Goal: Information Seeking & Learning: Learn about a topic

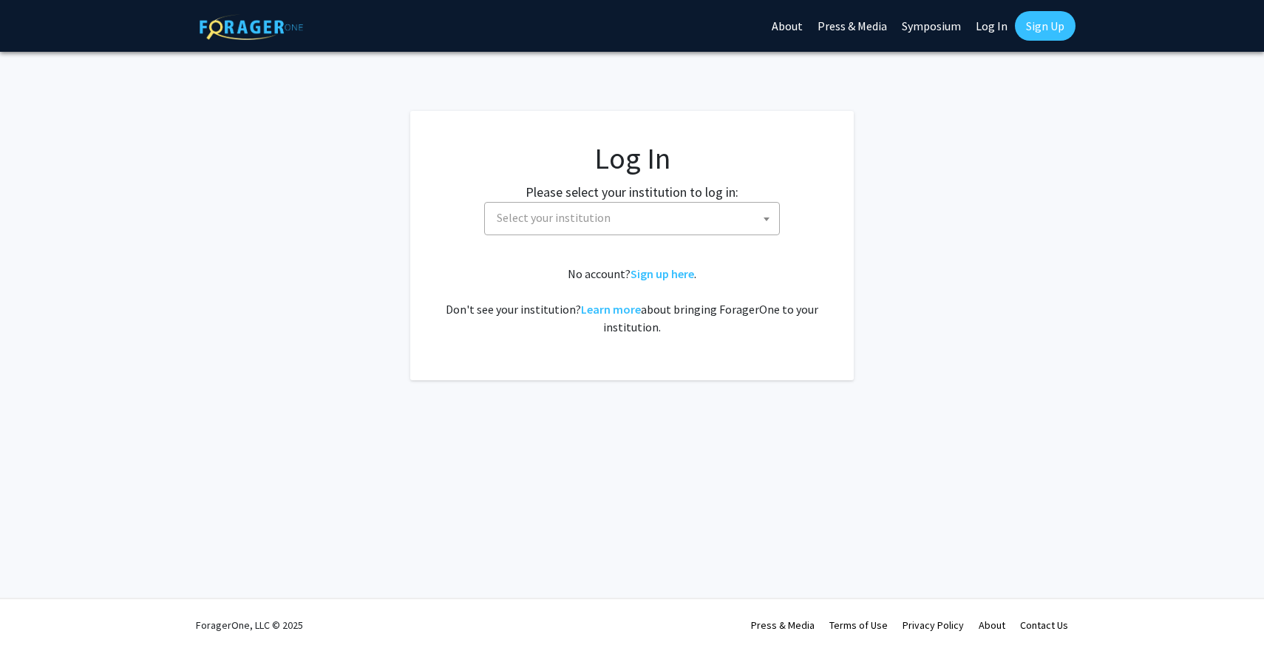
select select
click at [585, 214] on span "Select your institution" at bounding box center [554, 217] width 114 height 15
type input "u"
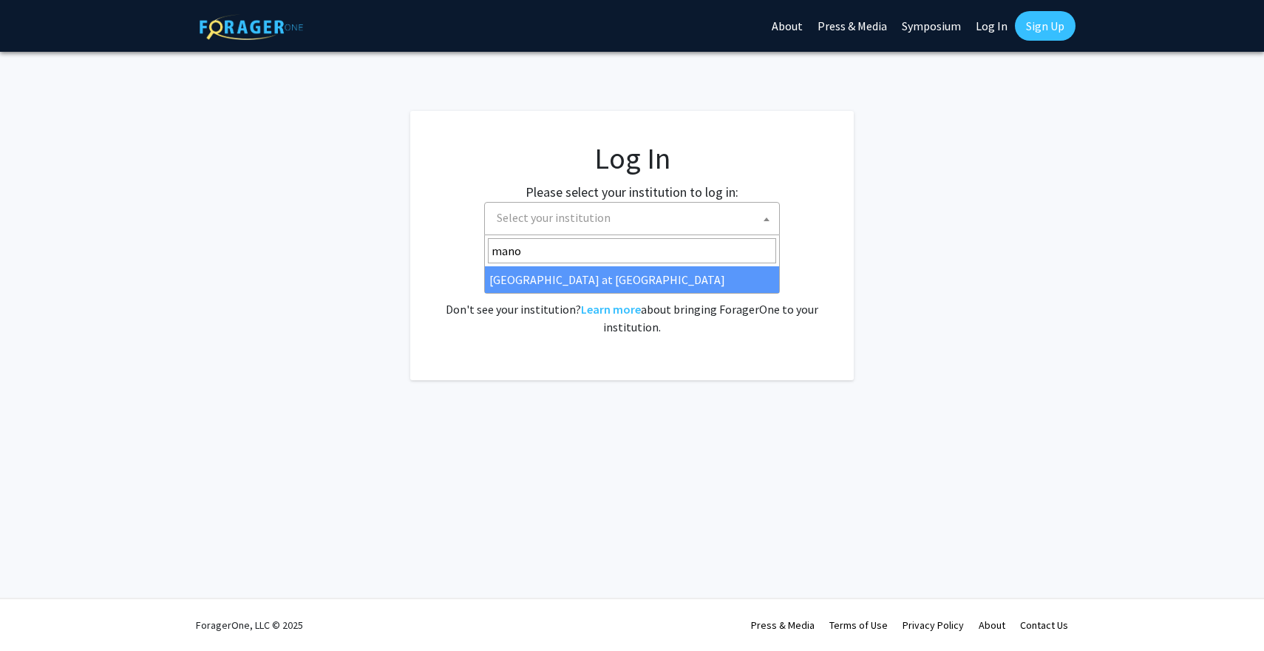
type input "mano"
select select "18"
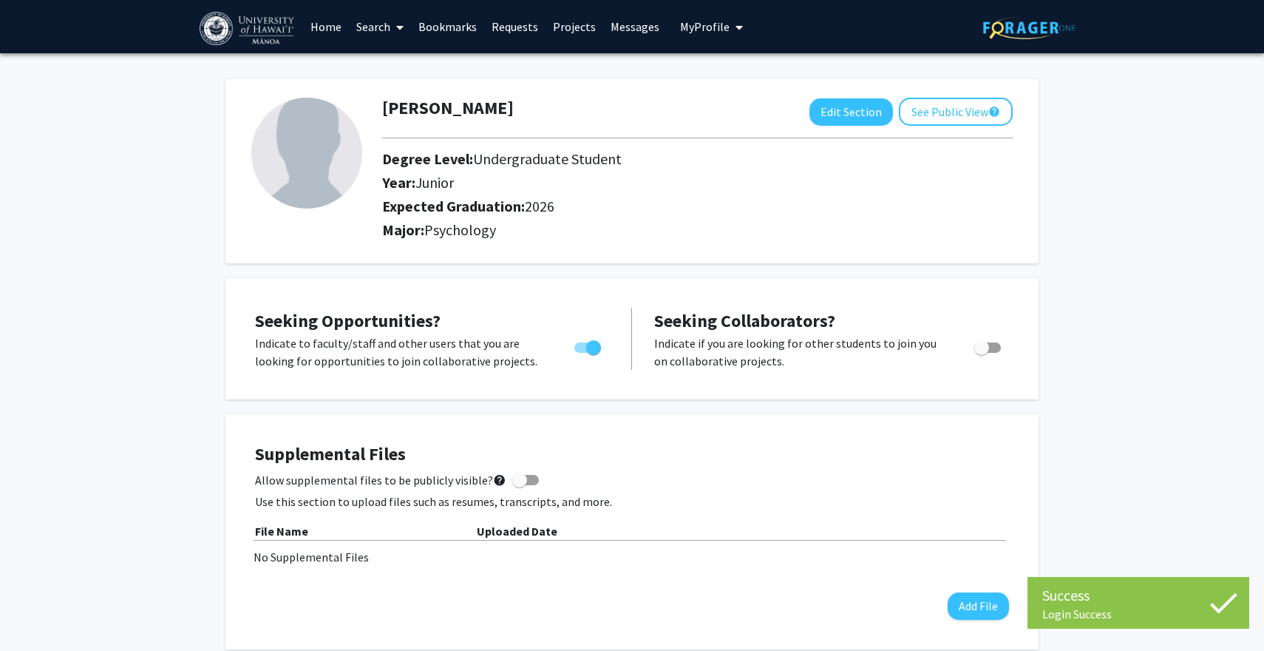
click at [457, 27] on link "Bookmarks" at bounding box center [447, 27] width 73 height 52
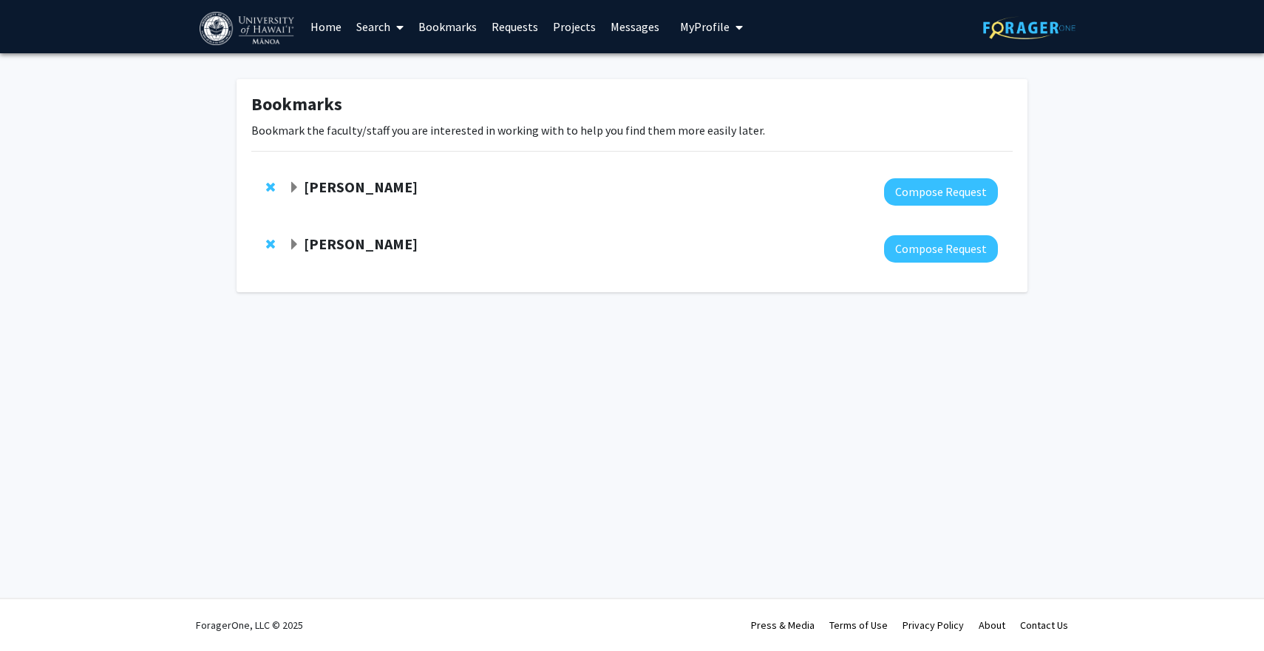
click at [349, 244] on strong "[PERSON_NAME]" at bounding box center [361, 243] width 114 height 18
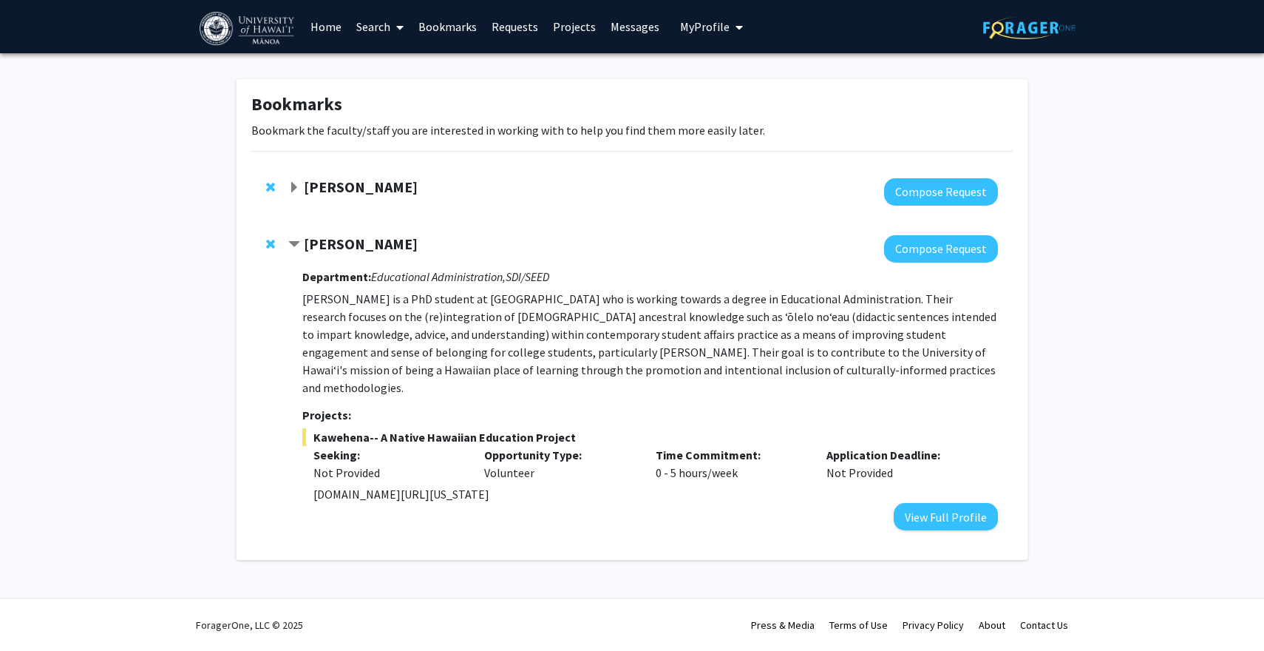
click at [357, 190] on strong "[PERSON_NAME]" at bounding box center [361, 186] width 114 height 18
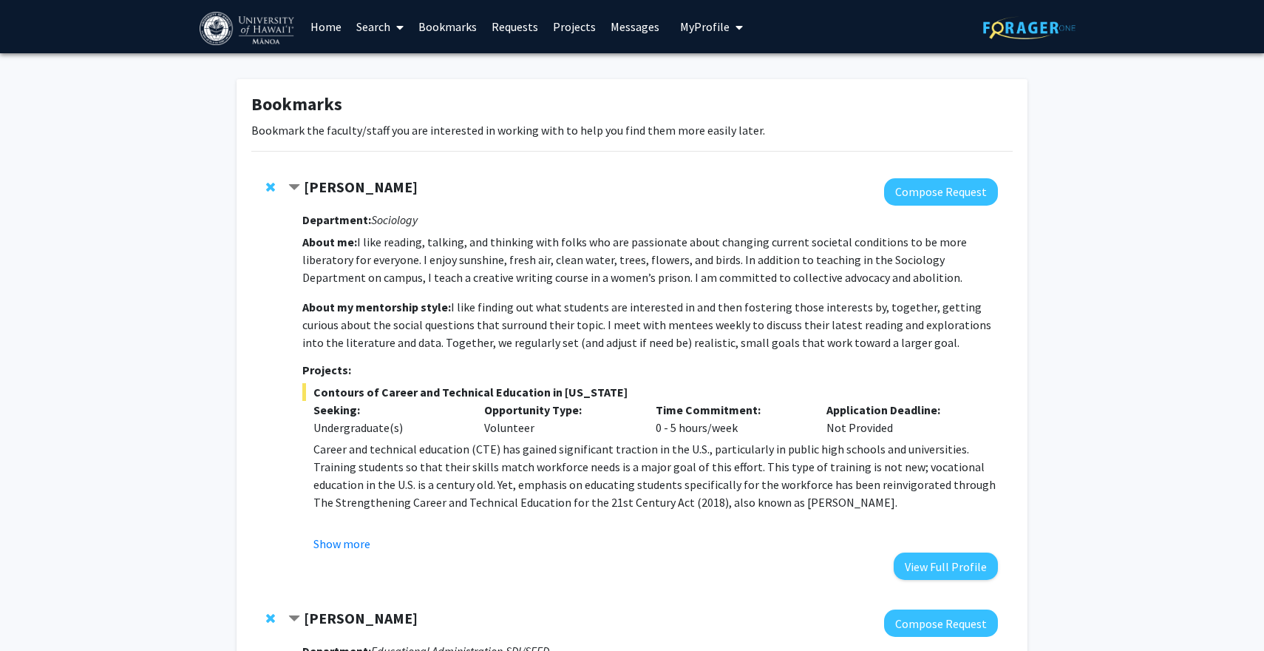
click at [357, 190] on strong "[PERSON_NAME]" at bounding box center [361, 186] width 114 height 18
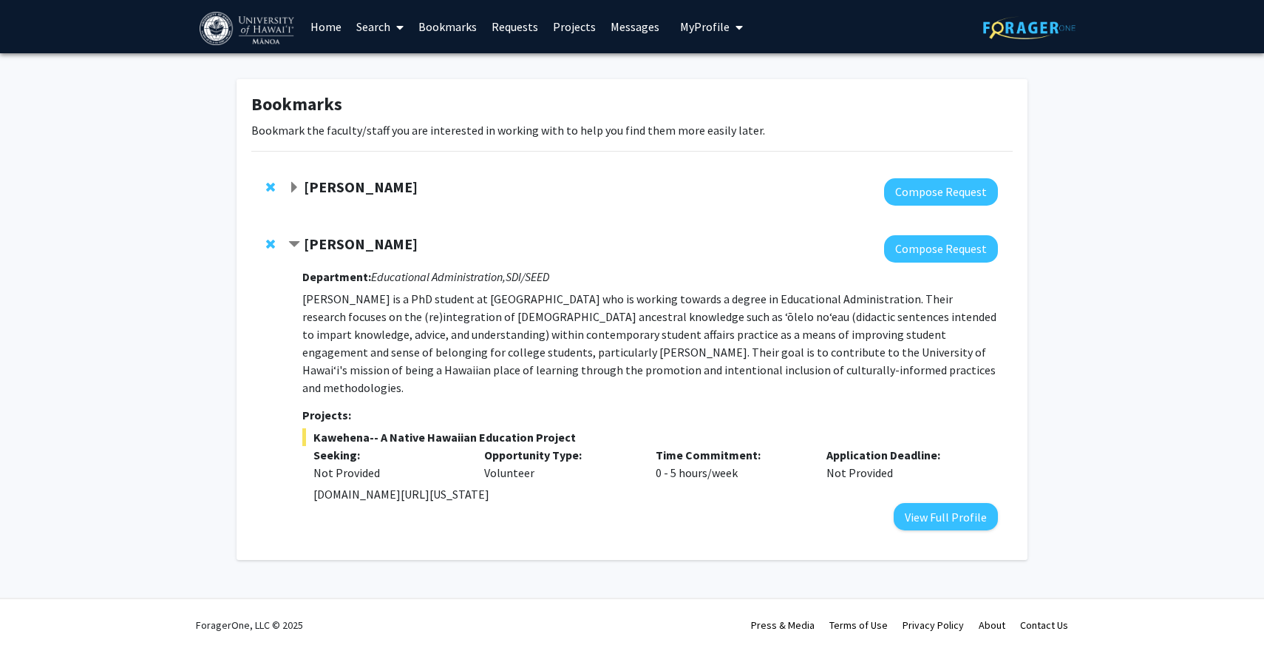
click at [348, 240] on strong "[PERSON_NAME]" at bounding box center [361, 243] width 114 height 18
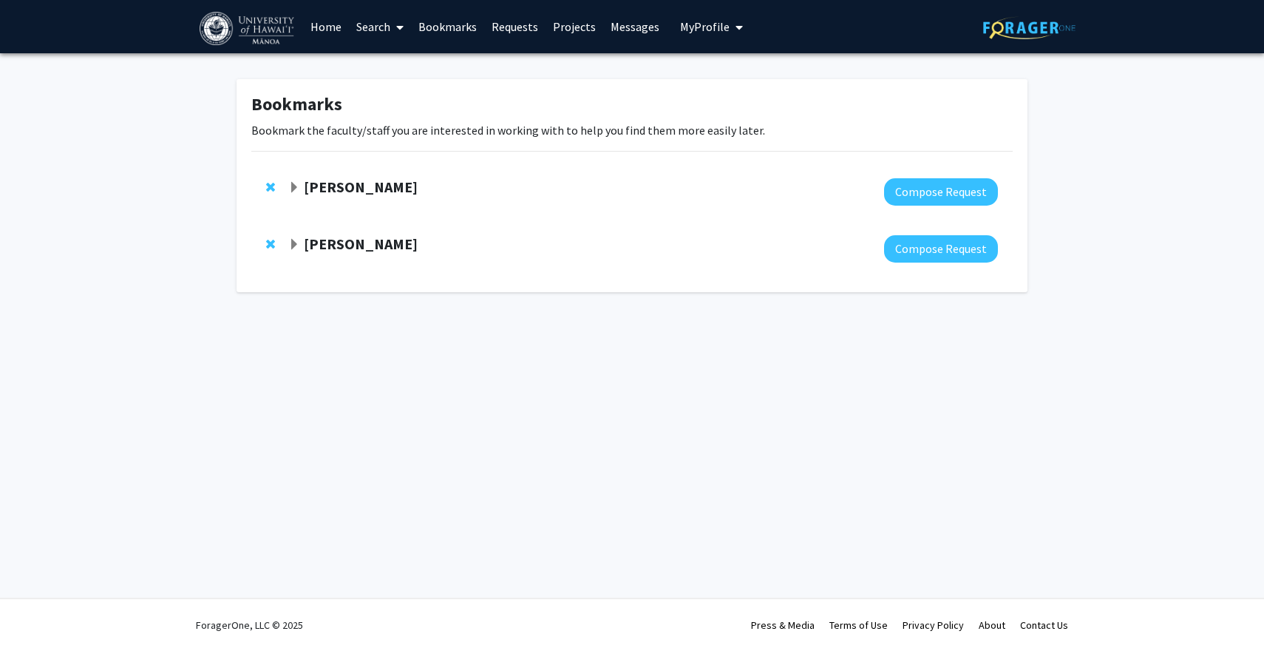
click at [626, 16] on link "Messages" at bounding box center [635, 27] width 64 height 52
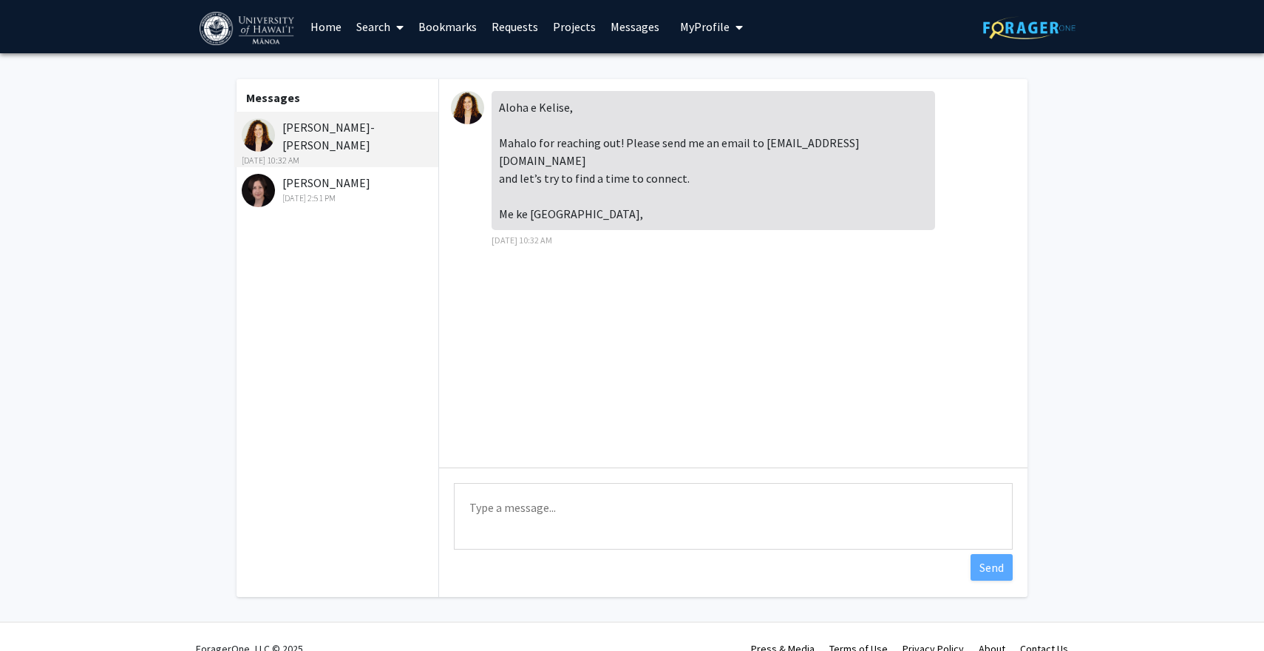
click at [355, 154] on div "[DATE] 10:32 AM" at bounding box center [338, 160] width 193 height 13
click at [471, 104] on img at bounding box center [467, 107] width 33 height 33
click at [260, 143] on img at bounding box center [258, 134] width 33 height 33
click at [374, 21] on link "Search" at bounding box center [380, 27] width 62 height 52
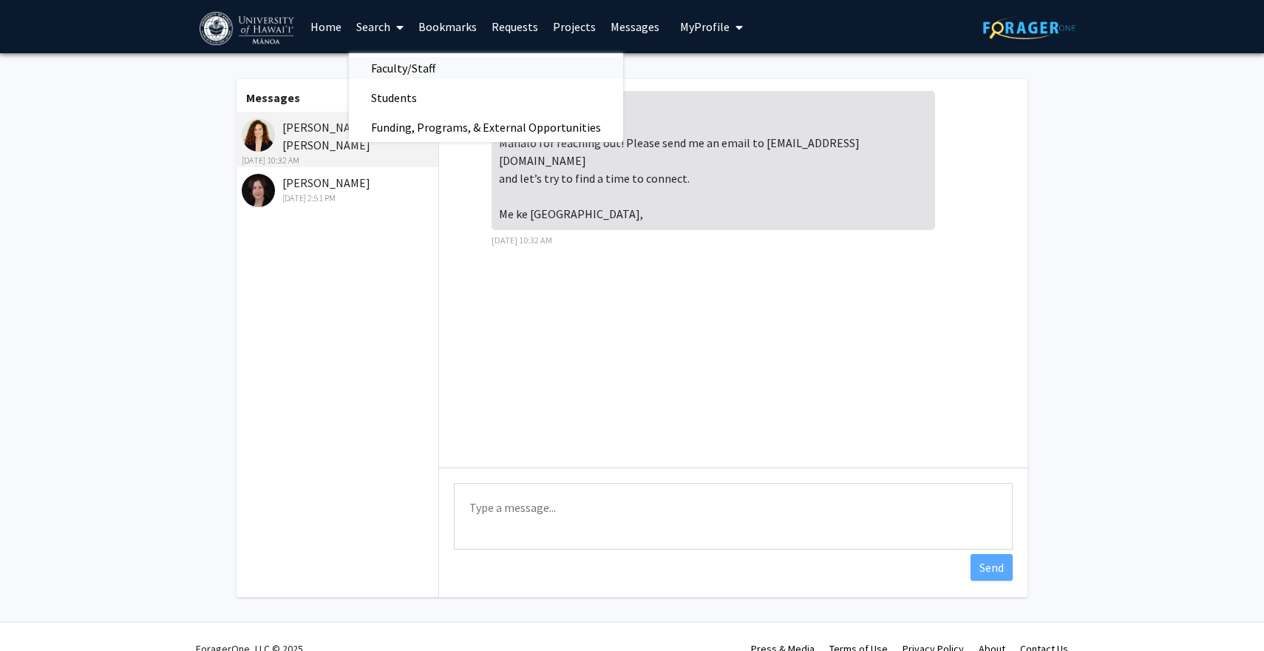
click at [390, 69] on span "Faculty/Staff" at bounding box center [403, 68] width 109 height 30
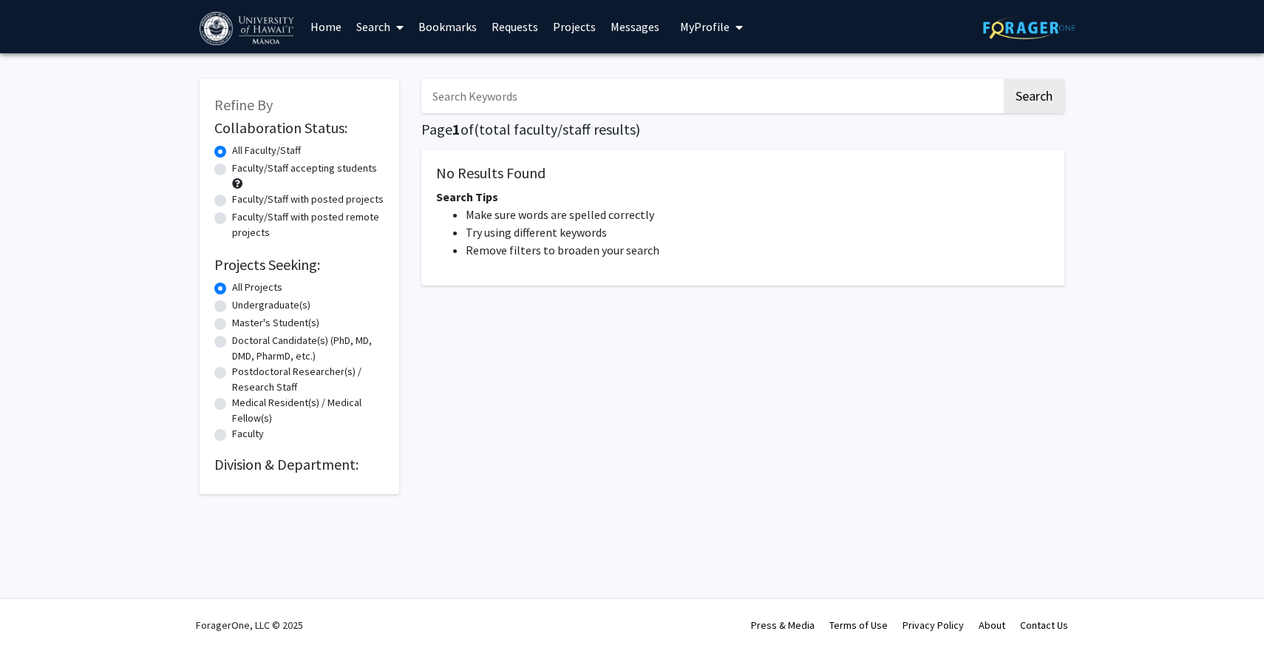
click at [489, 93] on input "Search Keywords" at bounding box center [711, 96] width 580 height 34
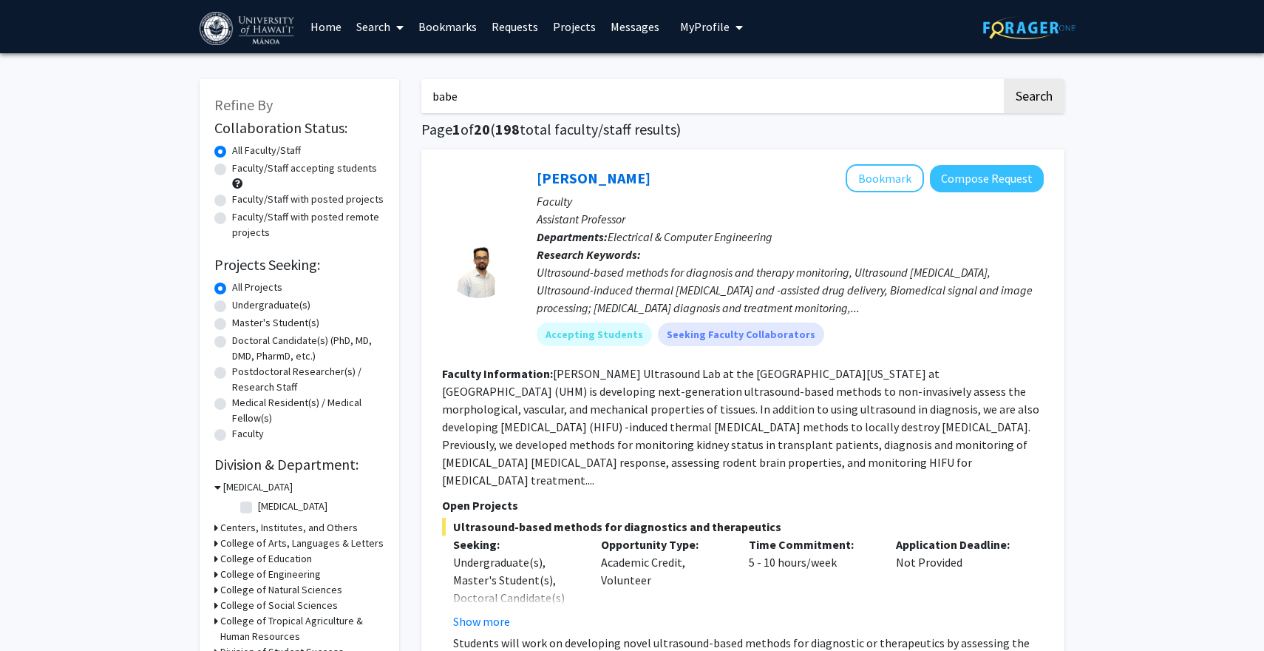
type input "babe"
click at [1004, 79] on button "Search" at bounding box center [1034, 96] width 61 height 34
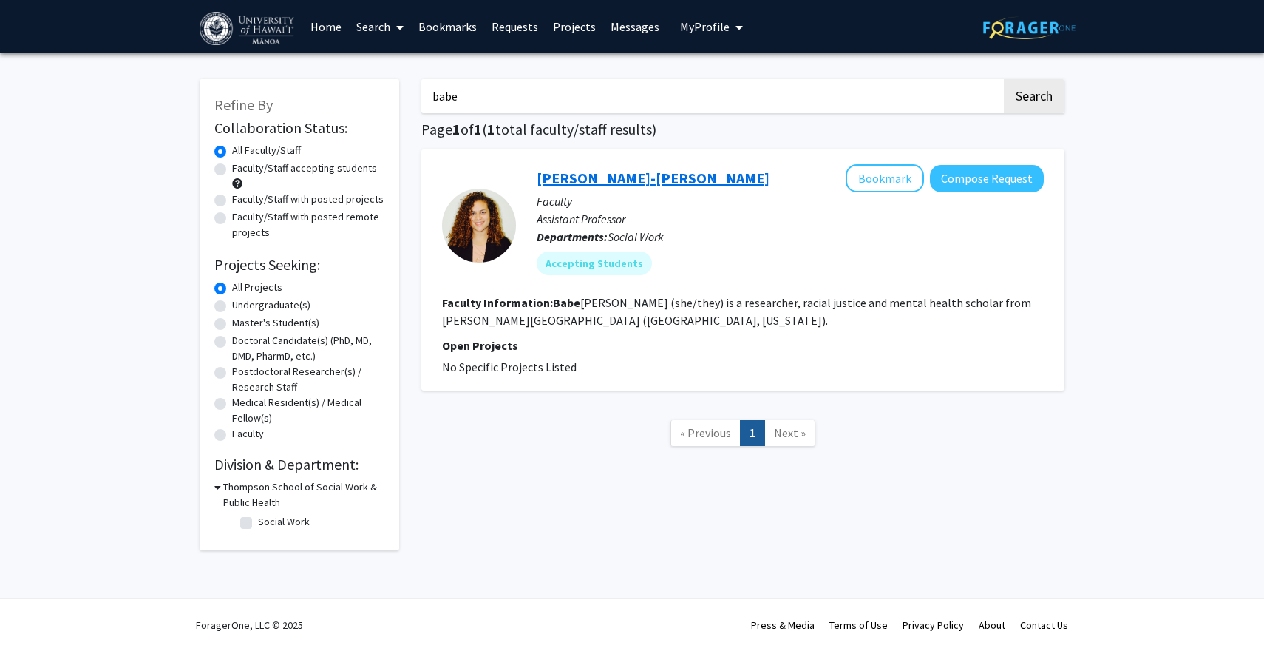
click at [600, 185] on link "[PERSON_NAME]-[PERSON_NAME]" at bounding box center [653, 178] width 233 height 18
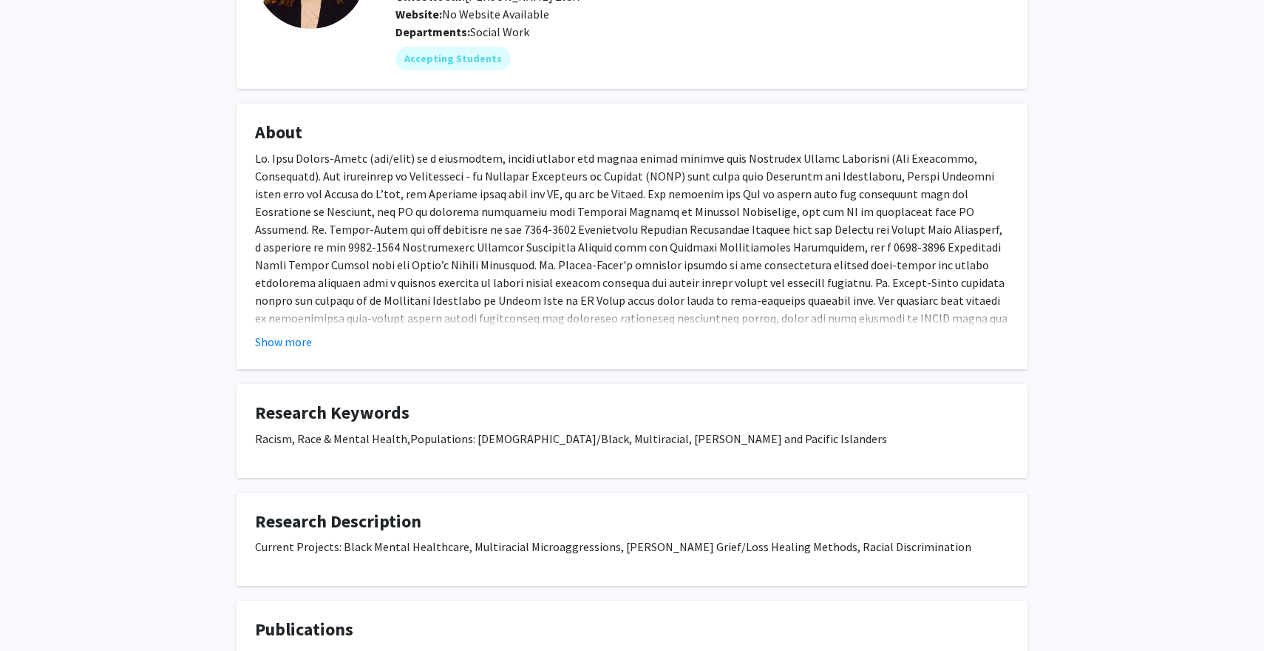
scroll to position [157, 0]
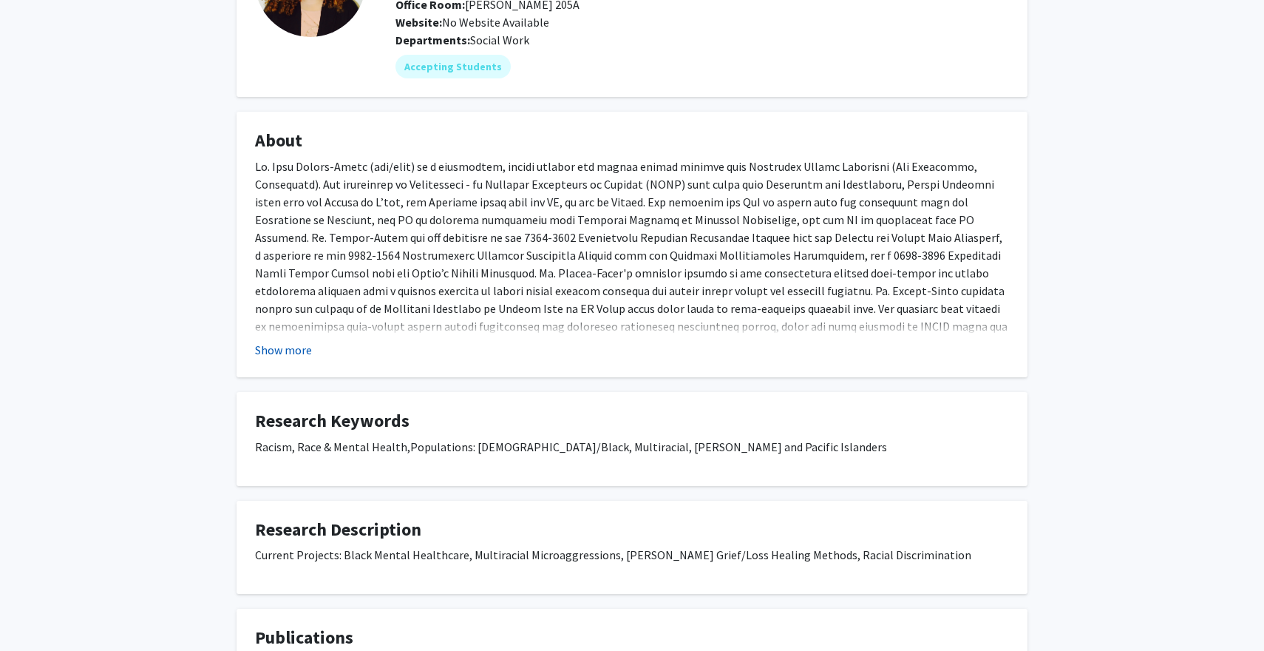
click at [292, 344] on button "Show more" at bounding box center [283, 350] width 57 height 18
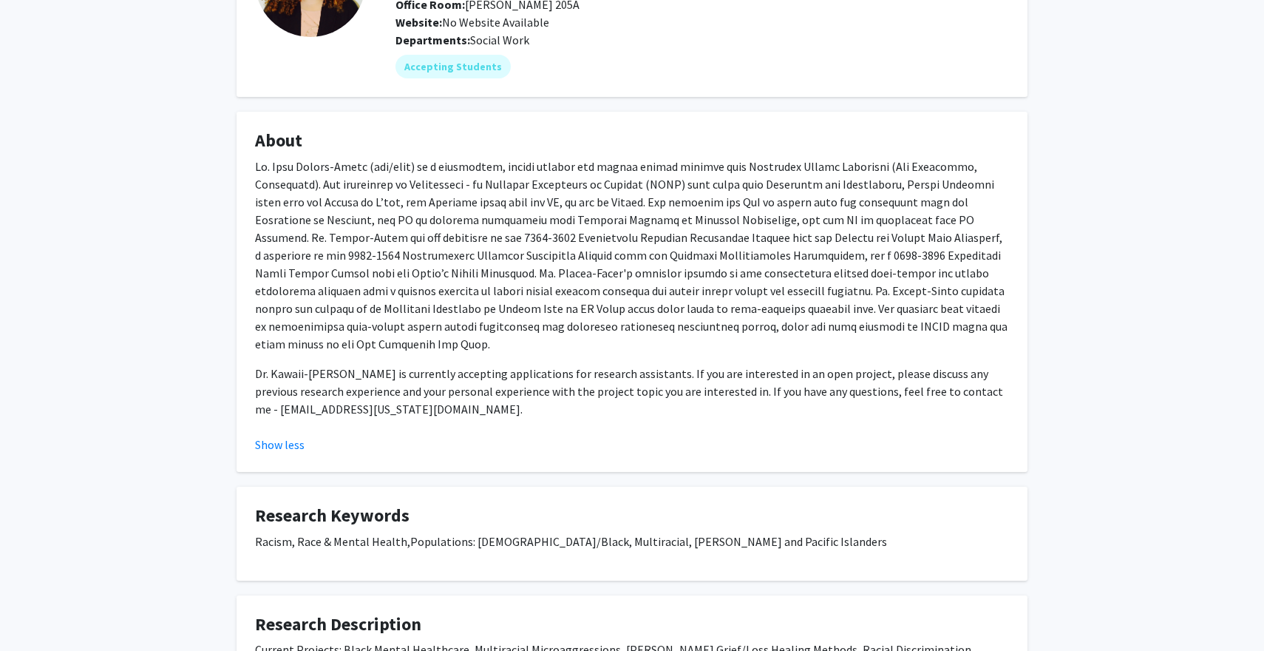
scroll to position [0, 0]
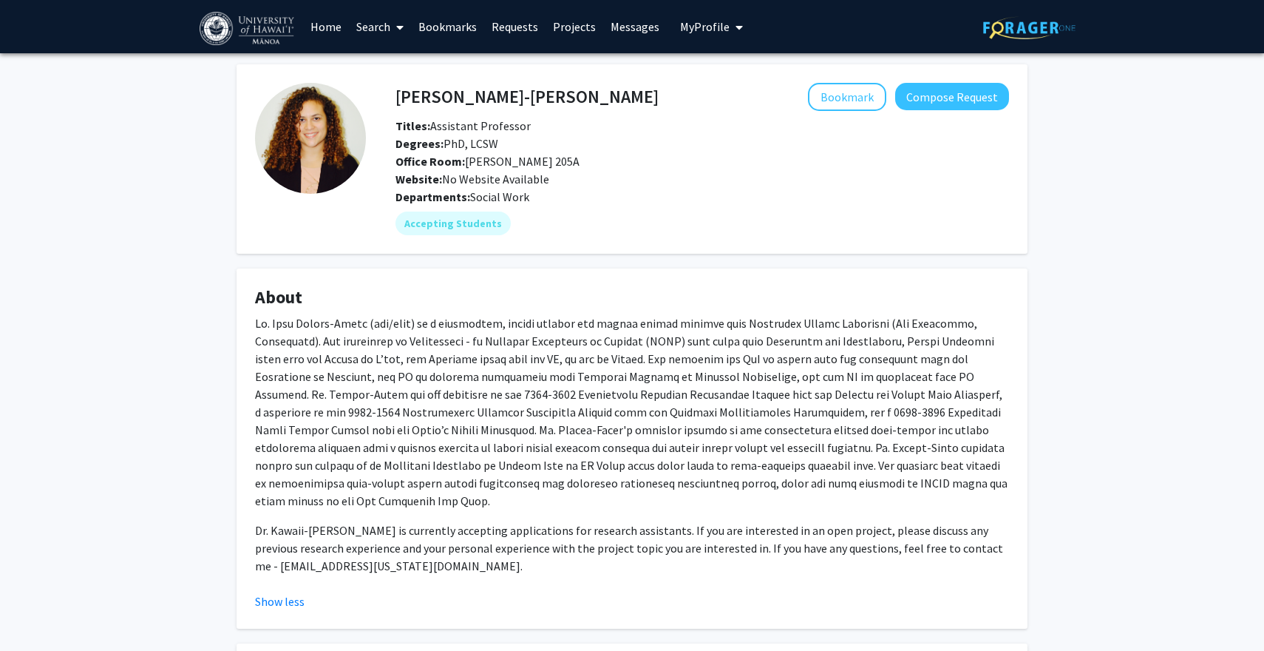
click at [399, 26] on icon at bounding box center [399, 27] width 7 height 12
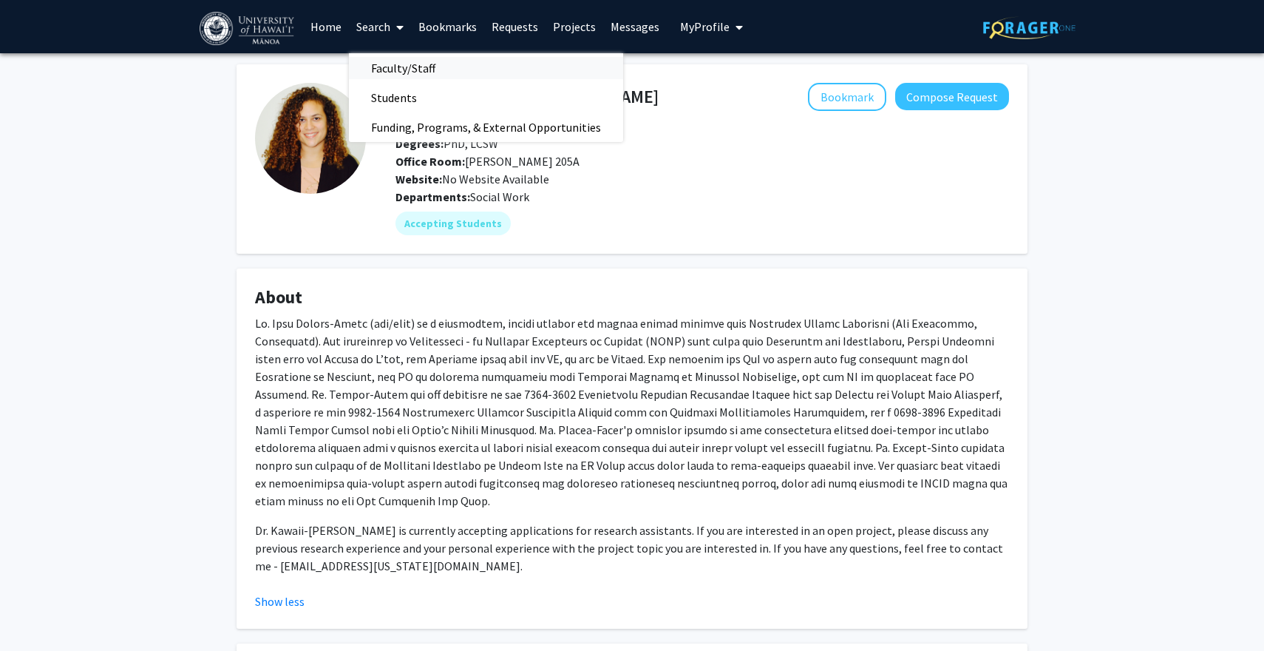
click at [405, 73] on span "Faculty/Staff" at bounding box center [403, 68] width 109 height 30
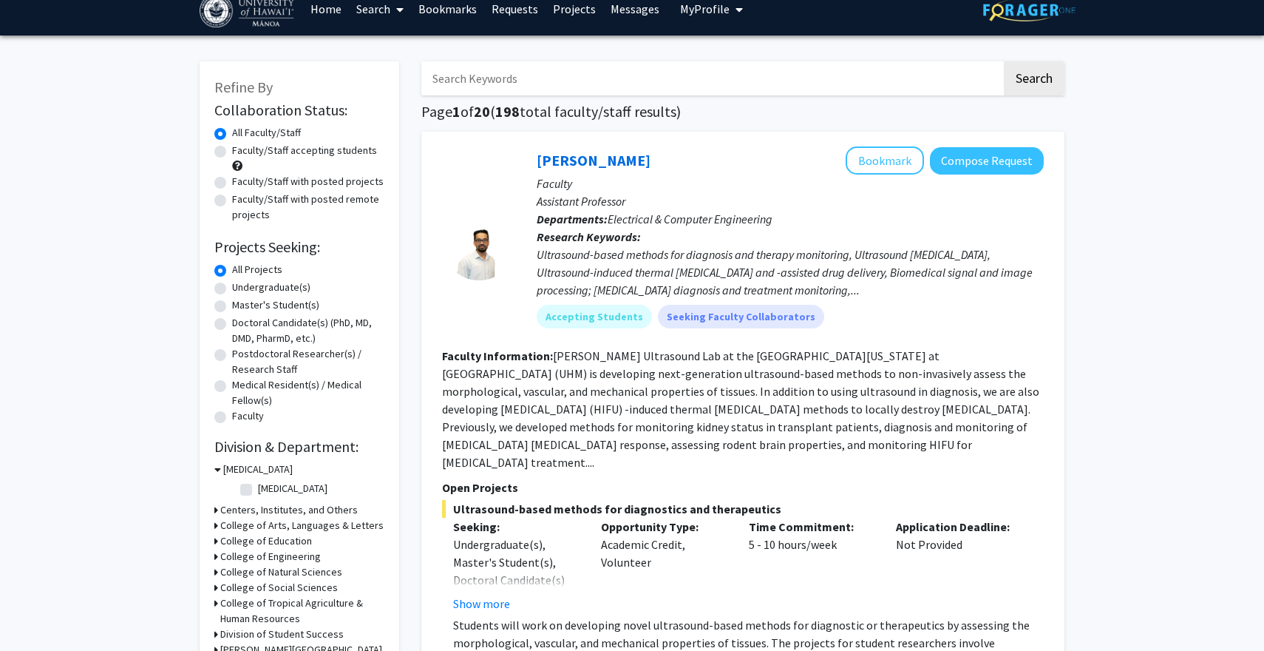
scroll to position [20, 0]
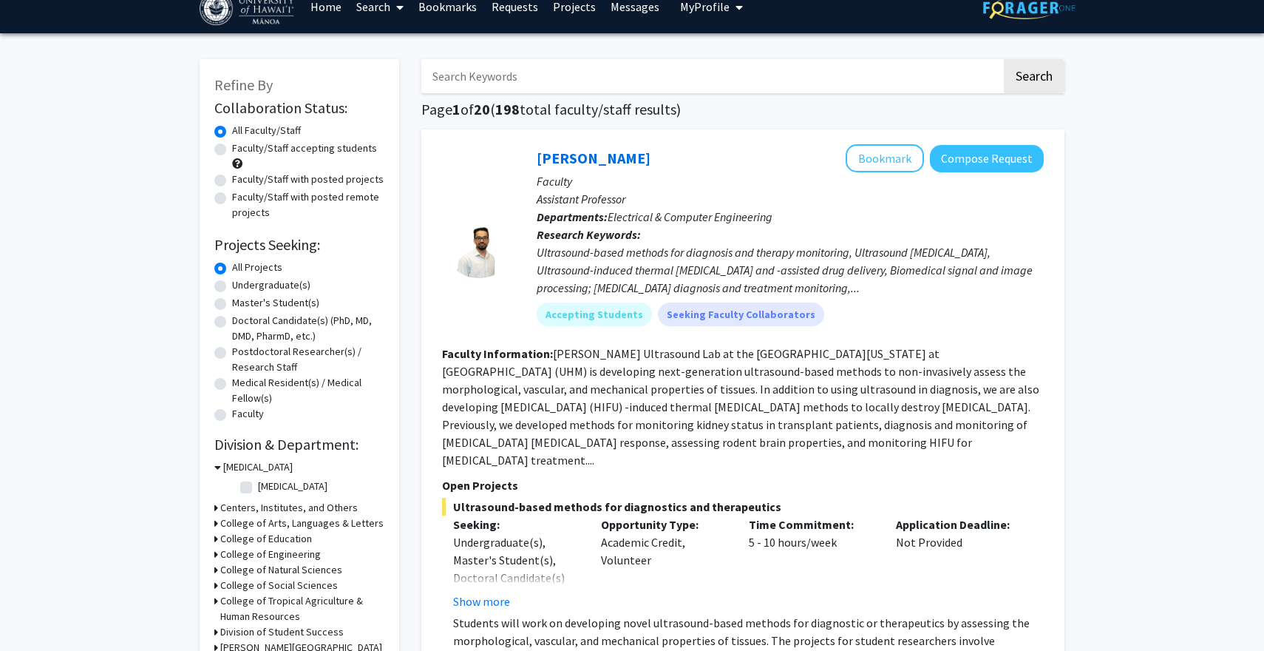
click at [275, 280] on label "Undergraduate(s)" at bounding box center [271, 285] width 78 height 16
click at [242, 280] on input "Undergraduate(s)" at bounding box center [237, 282] width 10 height 10
radio input "true"
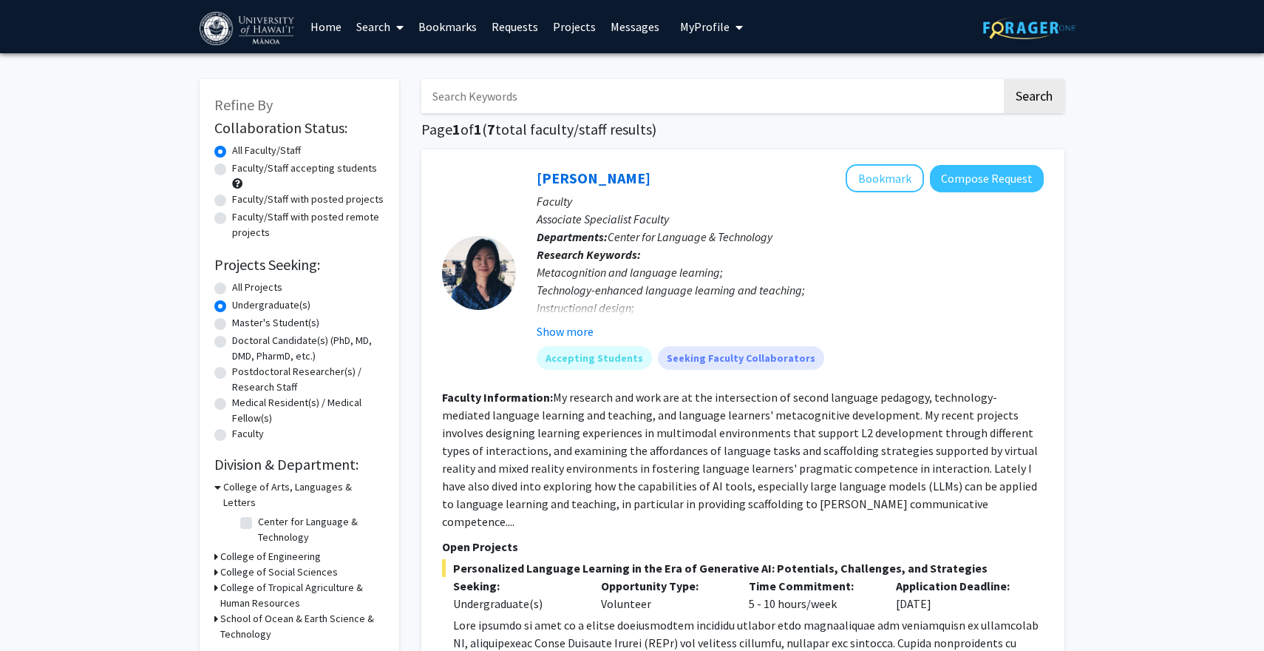
click at [369, 19] on link "Search" at bounding box center [380, 27] width 62 height 52
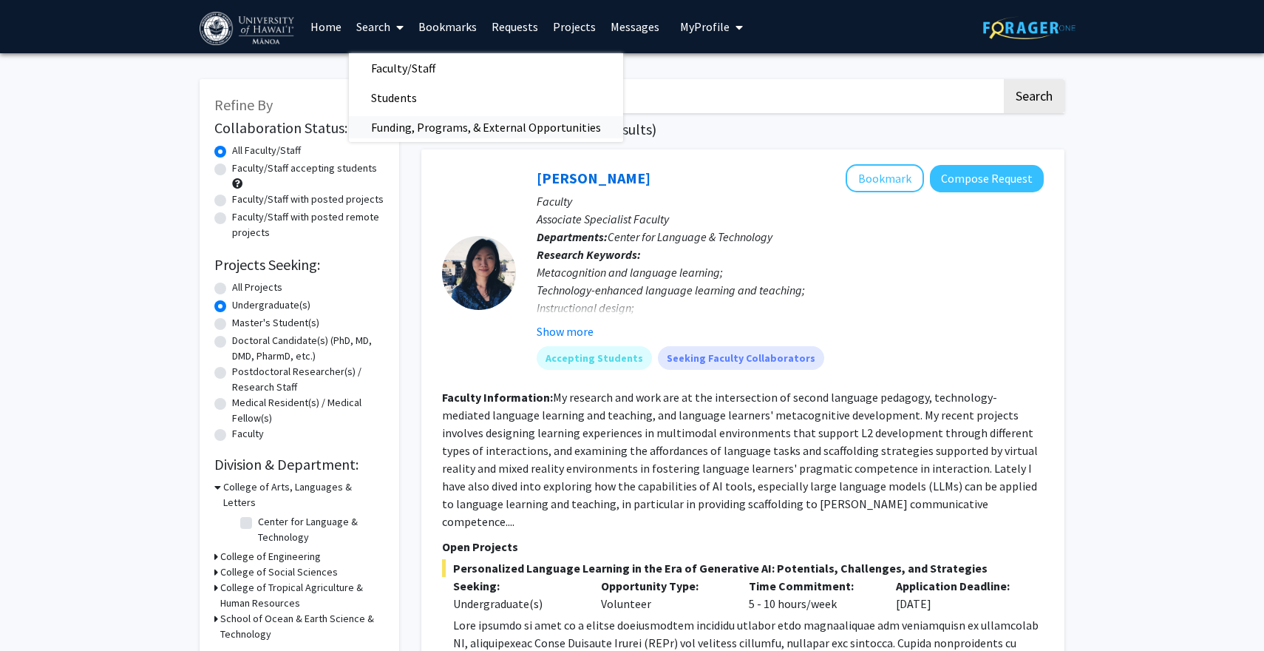
click at [401, 126] on span "Funding, Programs, & External Opportunities" at bounding box center [486, 127] width 274 height 30
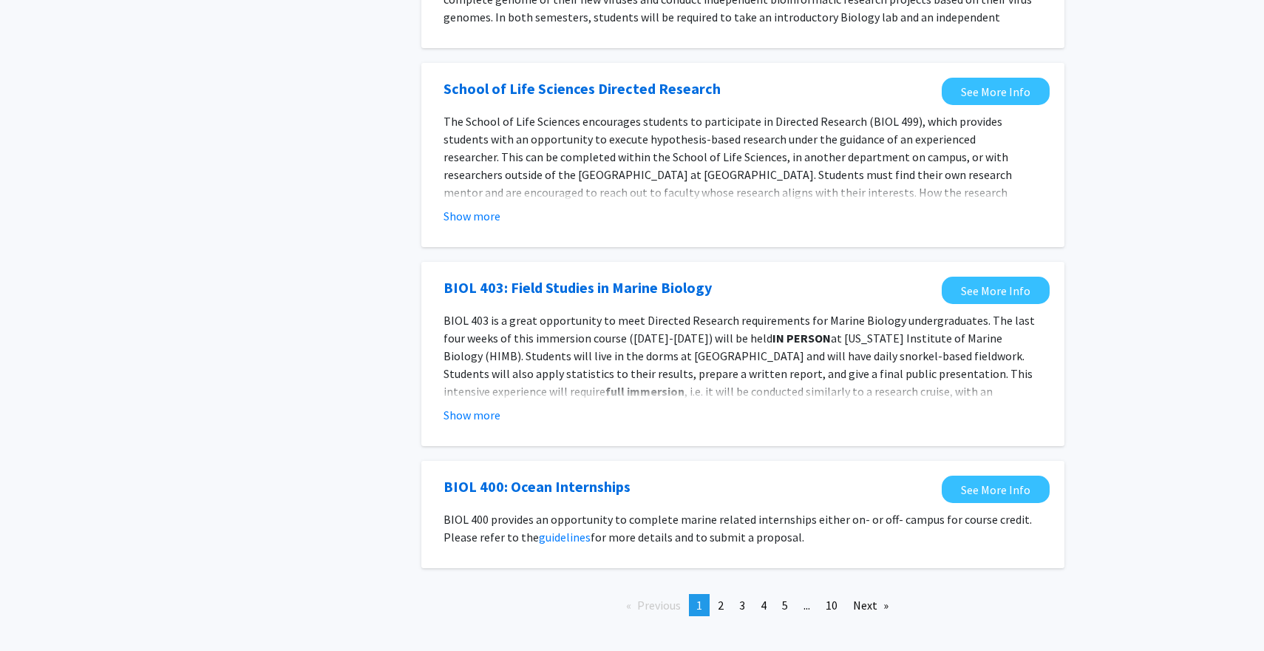
scroll to position [1462, 0]
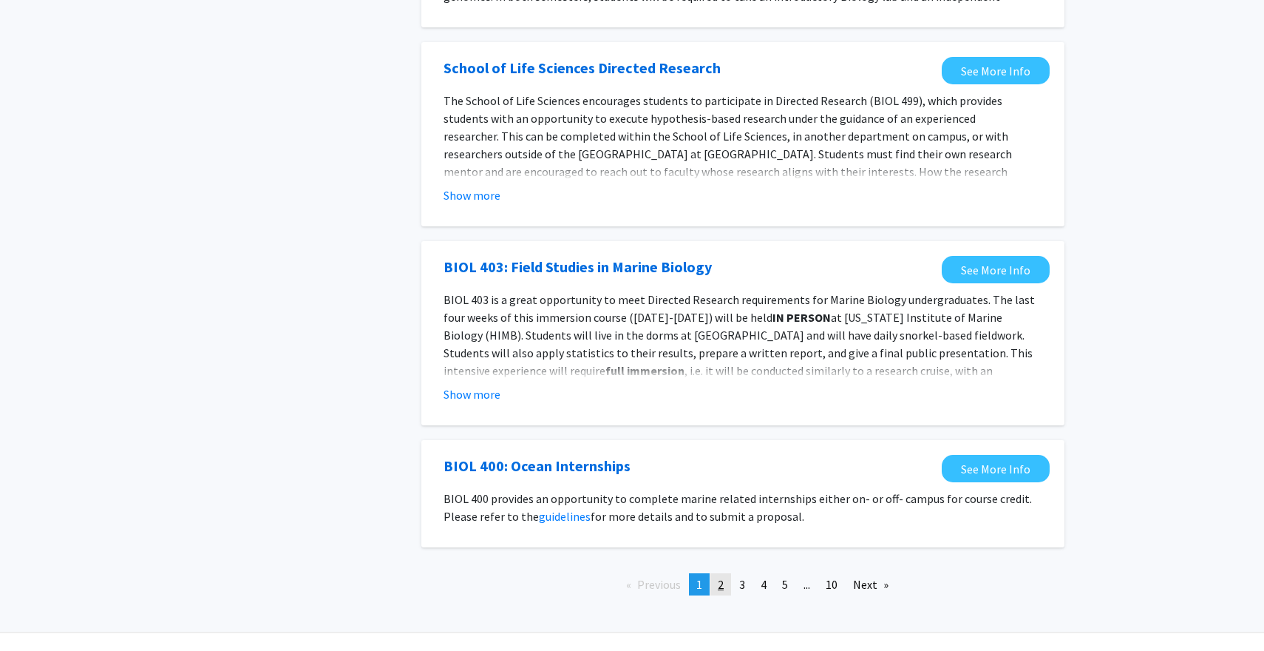
click at [718, 577] on span "2" at bounding box center [721, 584] width 6 height 15
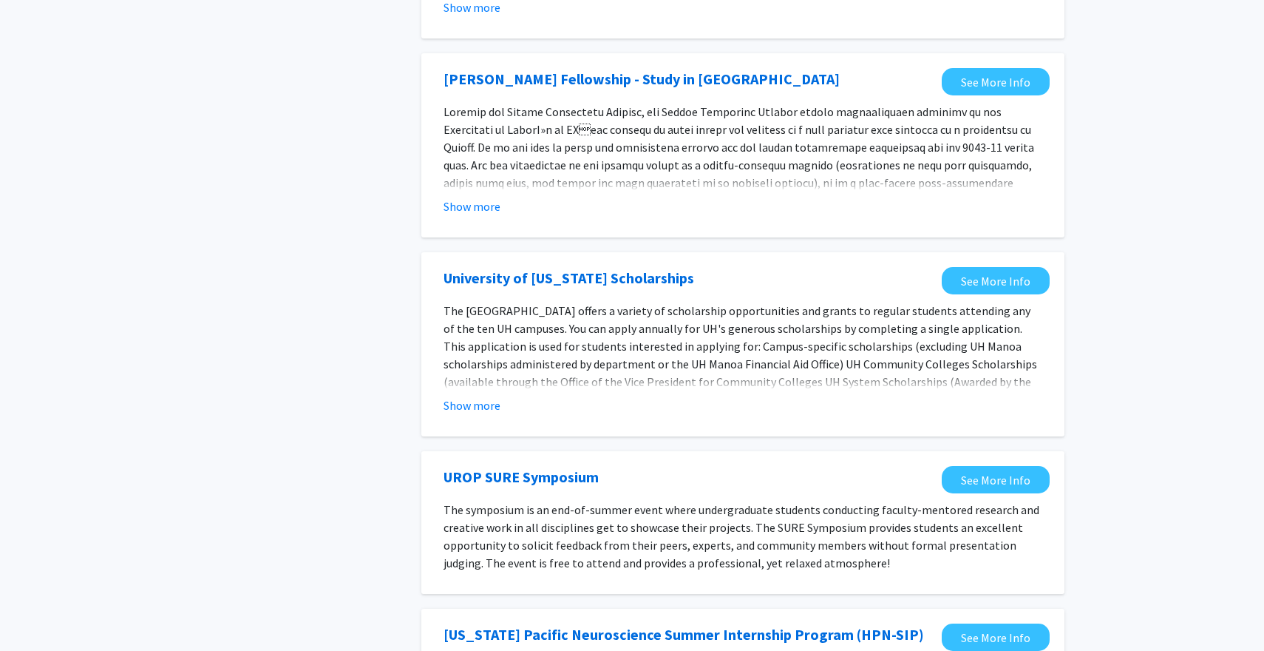
scroll to position [966, 0]
click at [960, 266] on link "See More Info" at bounding box center [996, 279] width 108 height 27
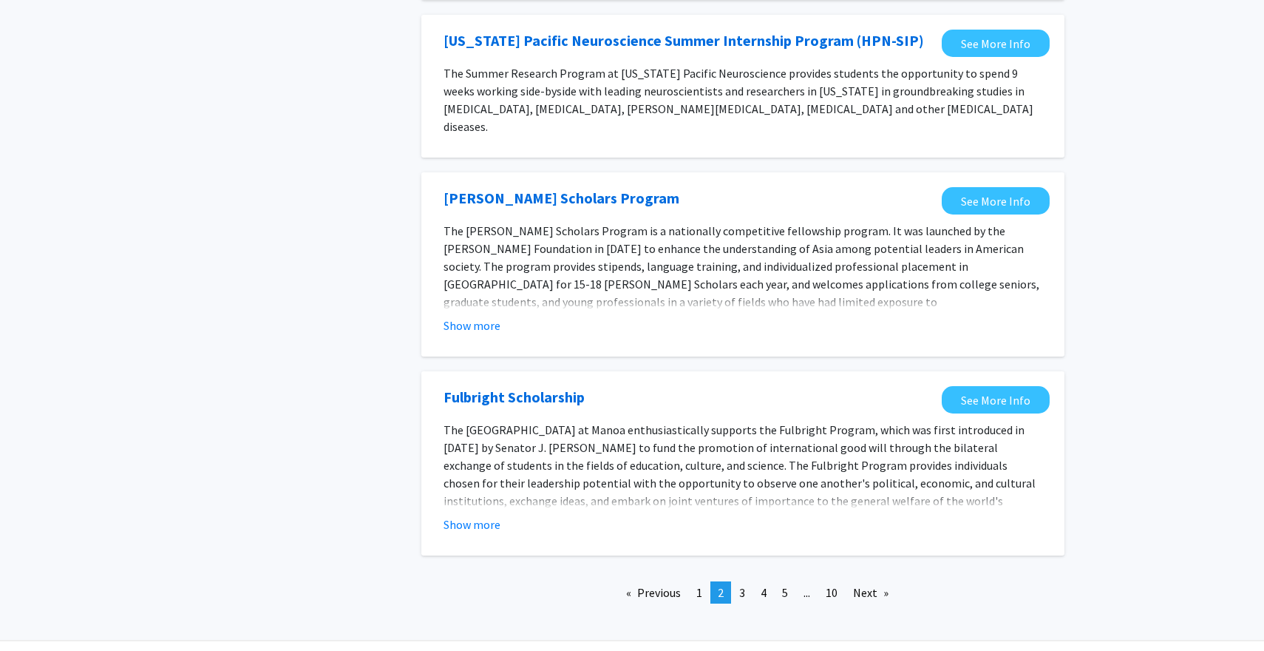
scroll to position [1561, 0]
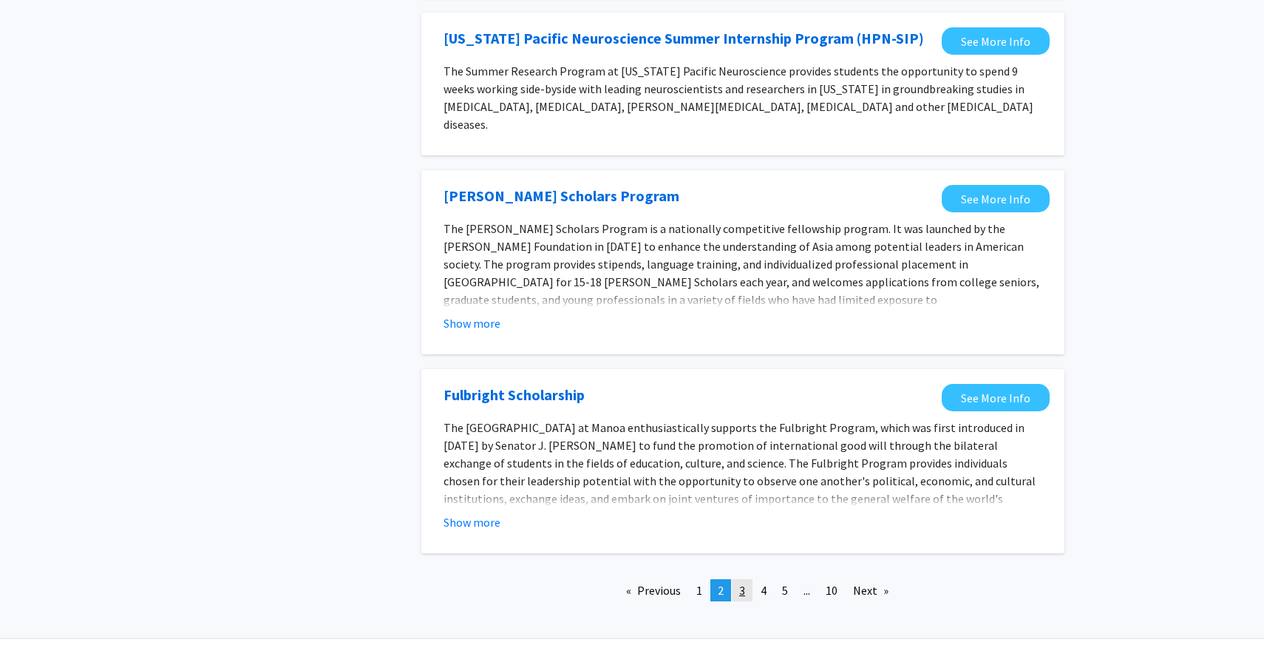
click at [743, 583] on span "3" at bounding box center [742, 590] width 6 height 15
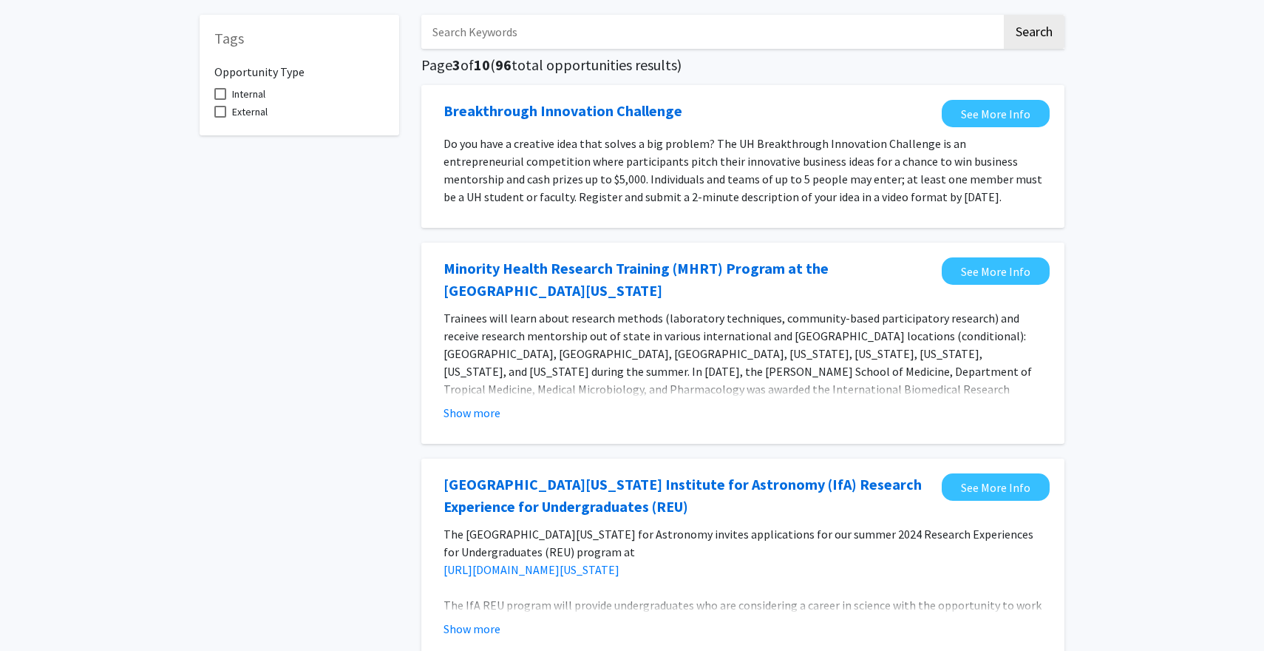
scroll to position [67, 0]
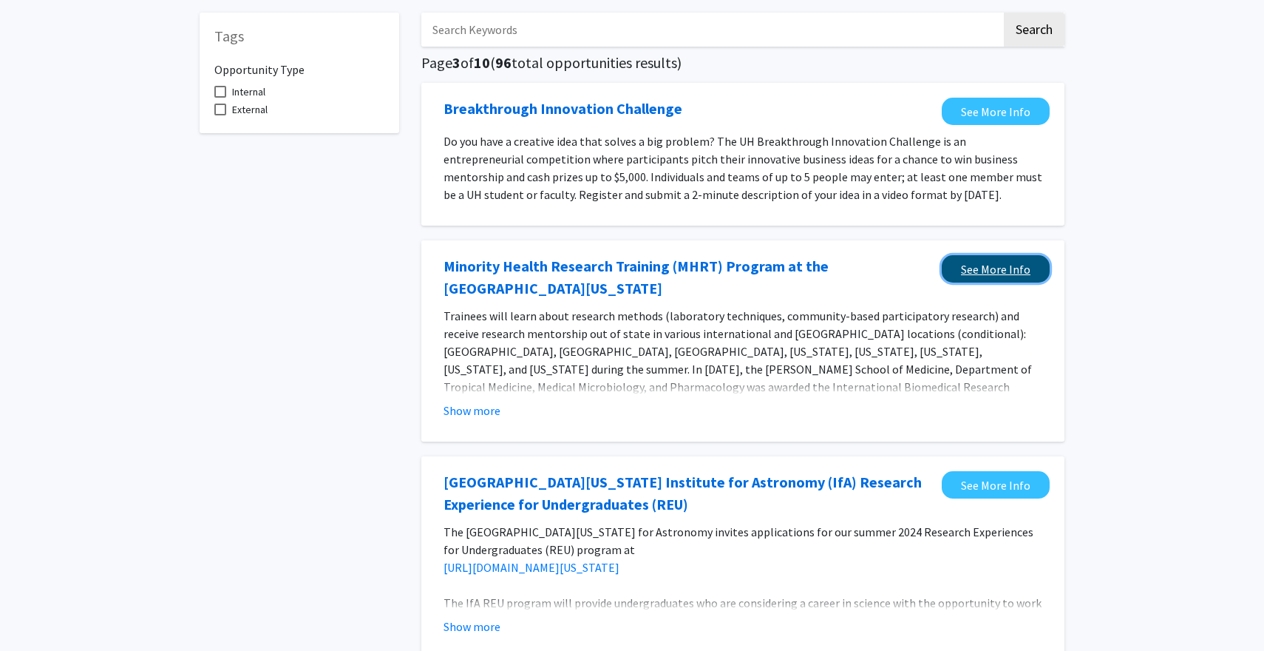
click at [960, 271] on link "See More Info" at bounding box center [996, 268] width 108 height 27
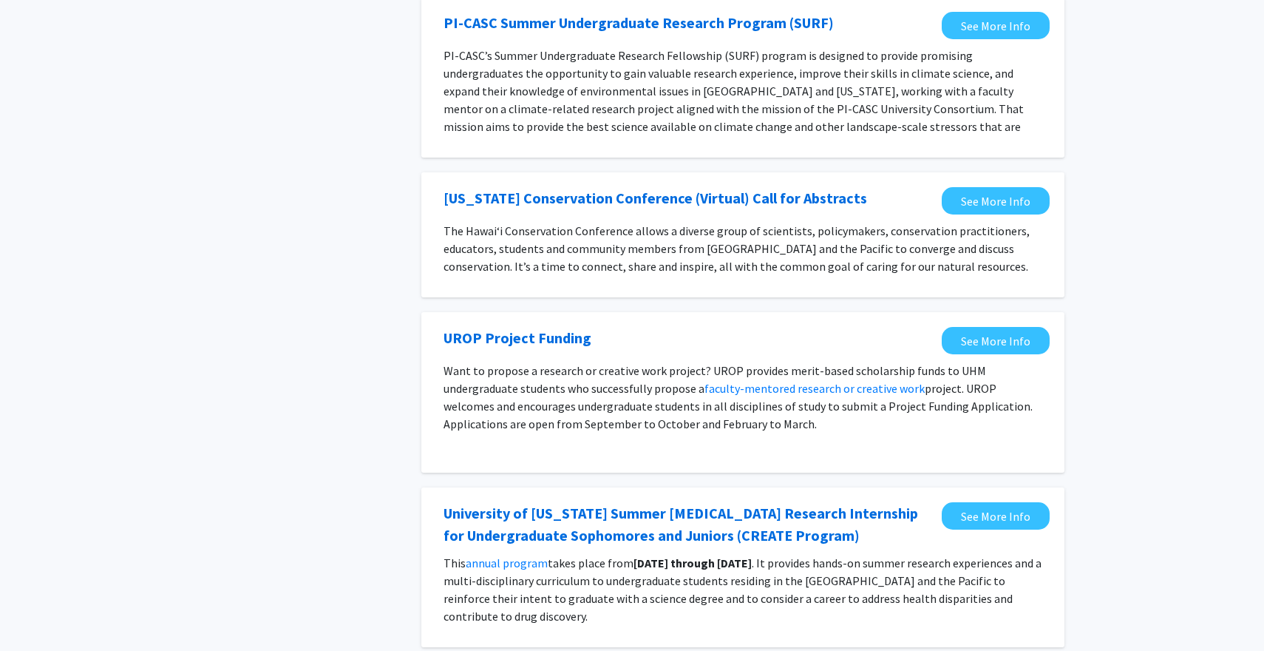
scroll to position [0, 0]
